Goal: Check status

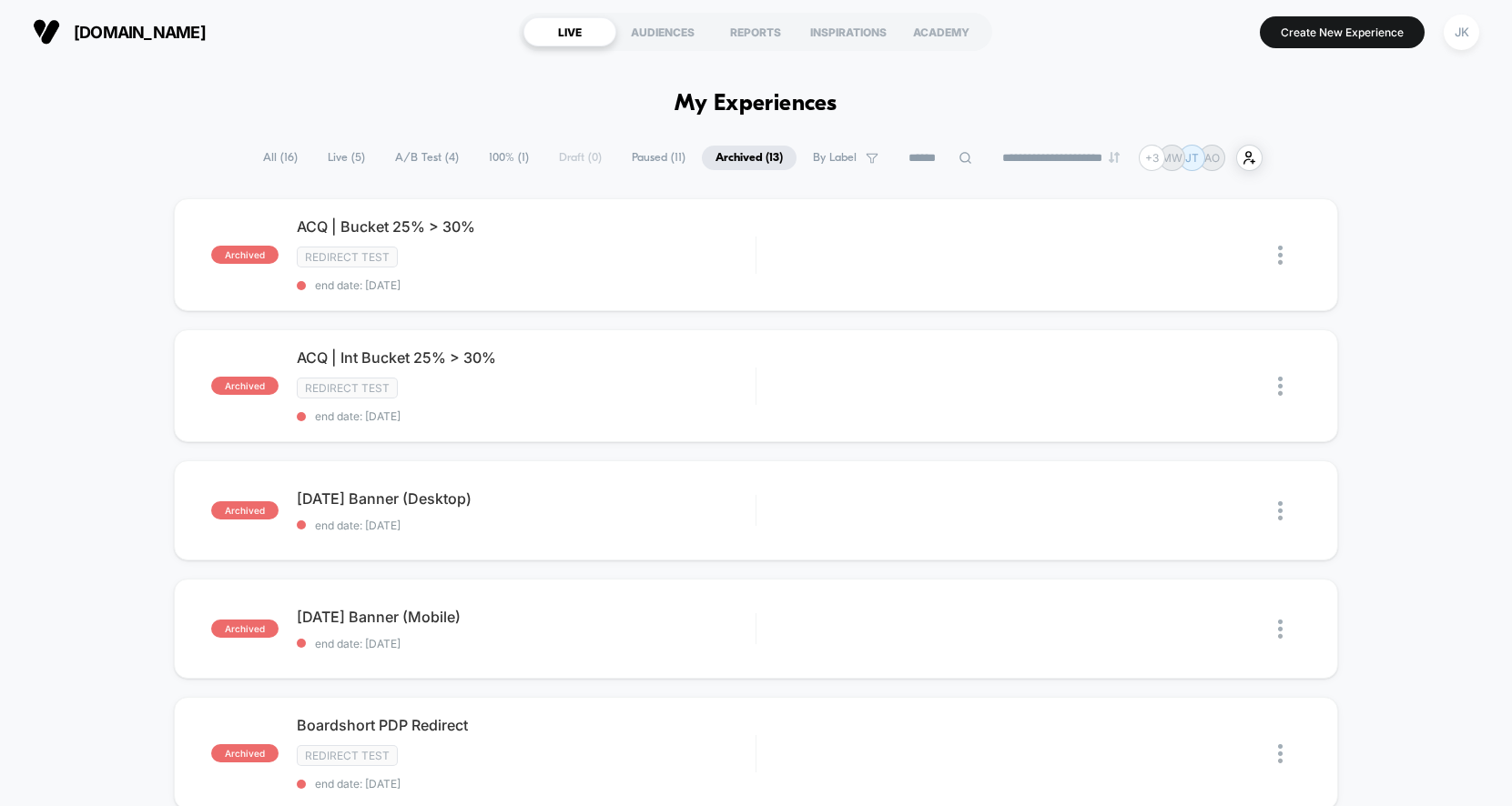
click at [277, 157] on span "All ( 16 )" at bounding box center [281, 157] width 62 height 24
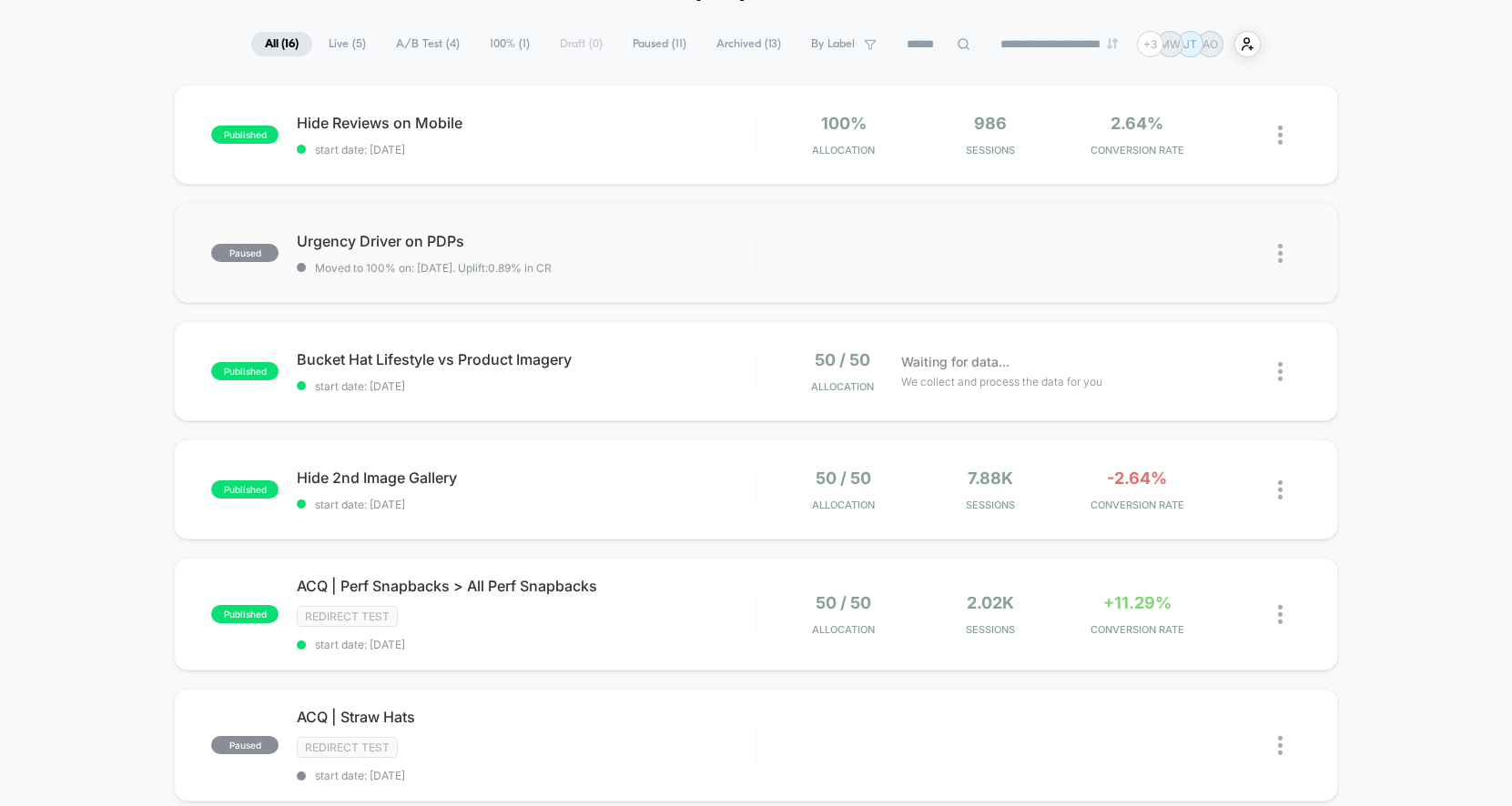
scroll to position [115, 0]
click at [393, 471] on span "Hide 2nd Image Gallery Click to edit experience details" at bounding box center [526, 475] width 459 height 18
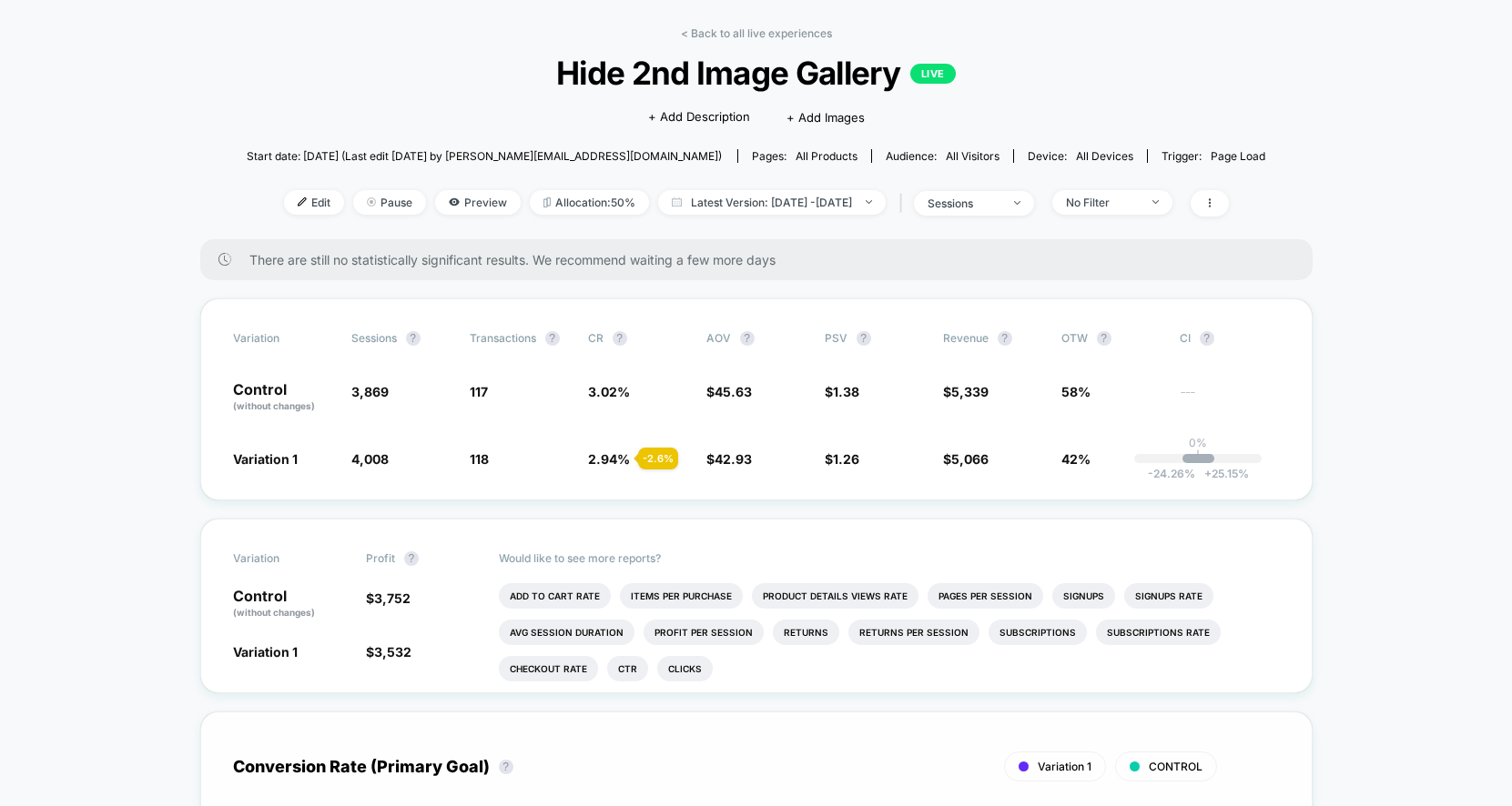
scroll to position [86, 0]
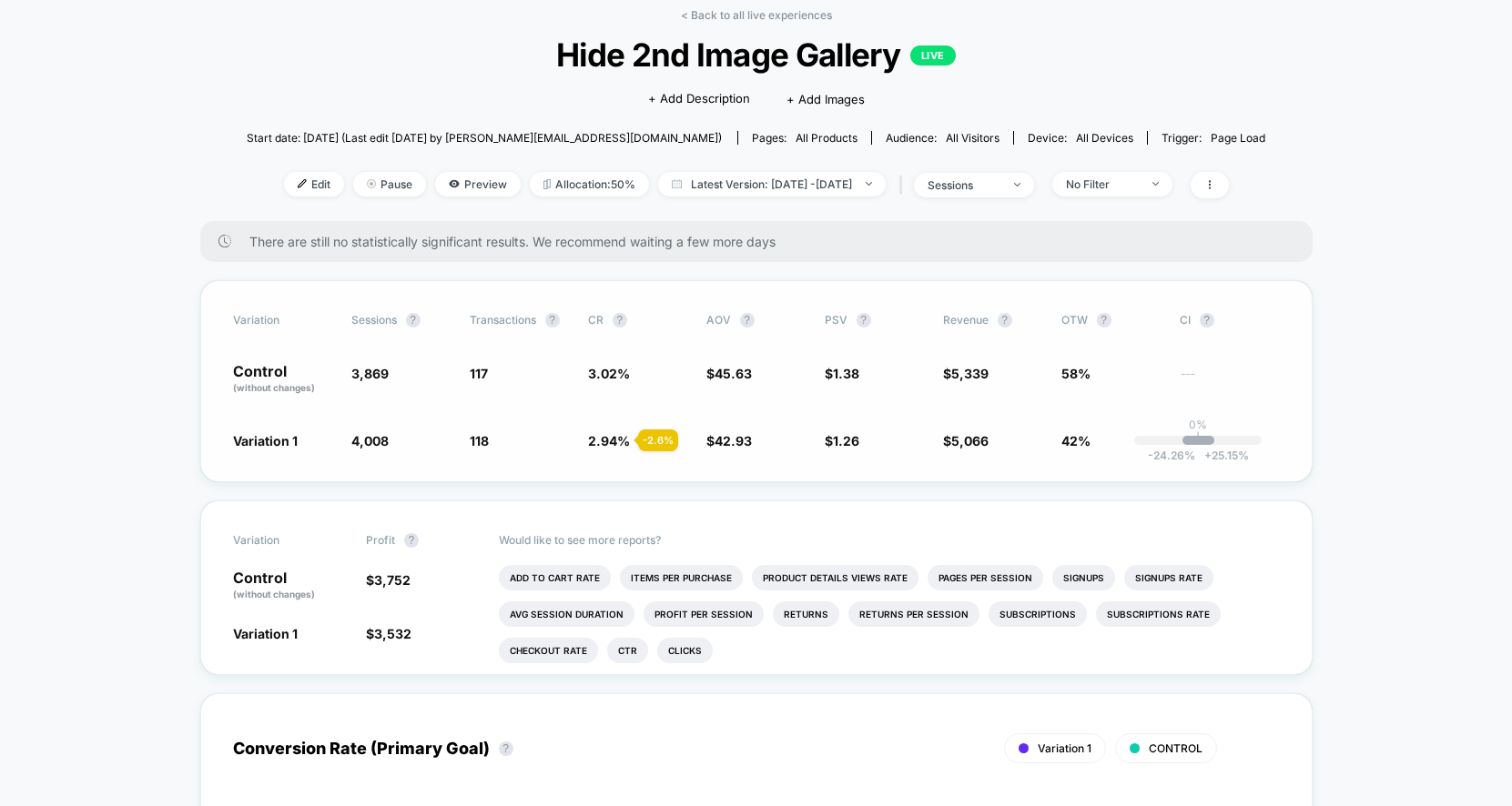
click at [611, 438] on span "2.94 %" at bounding box center [608, 441] width 42 height 15
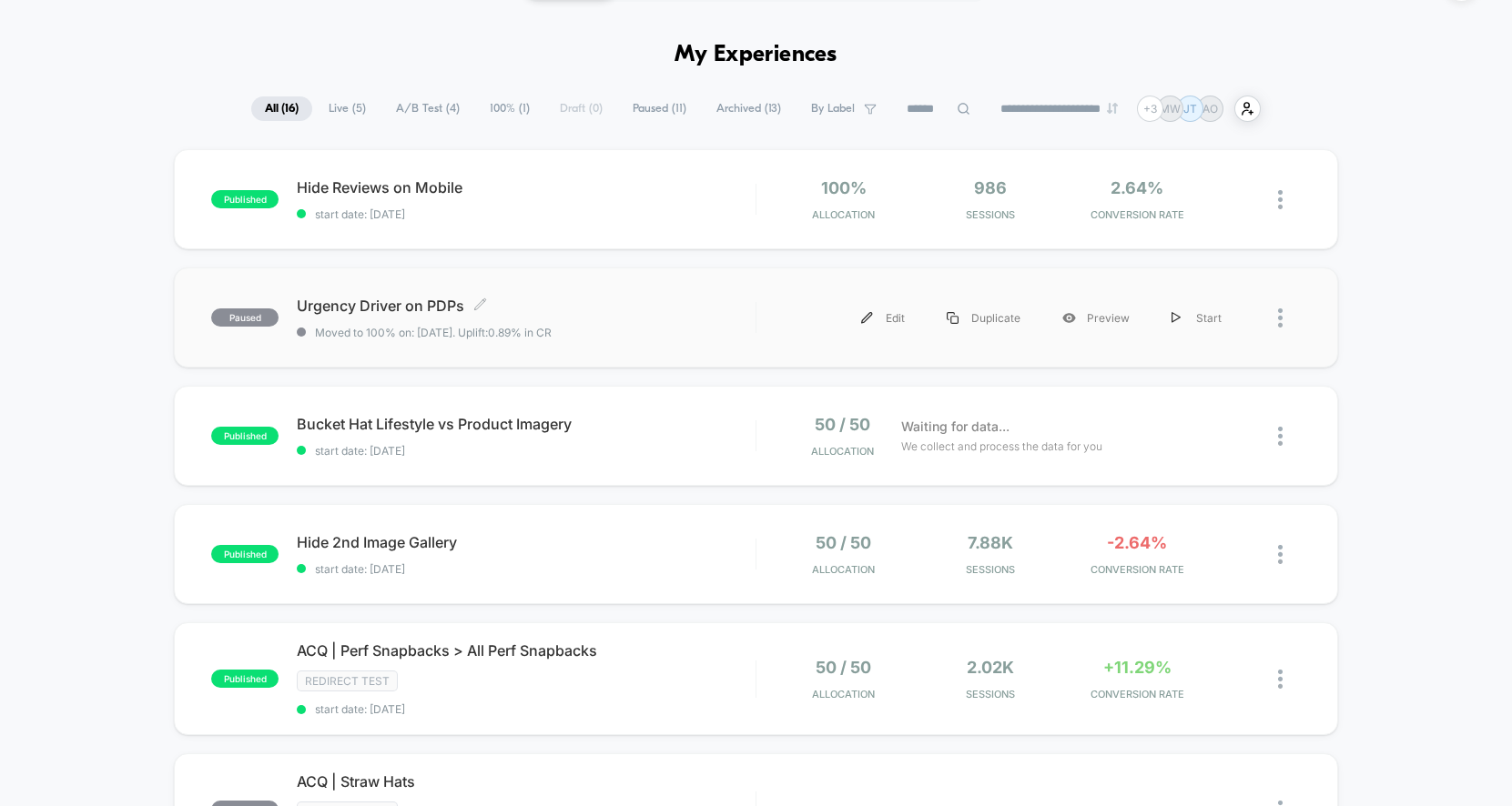
scroll to position [56, 0]
